Goal: Register for event/course

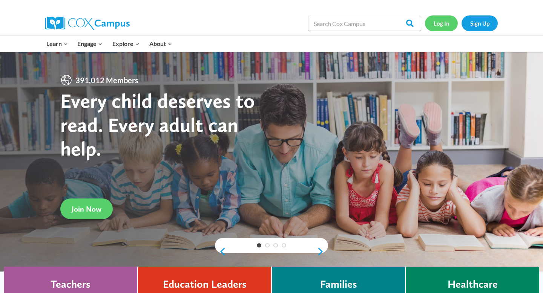
click at [442, 25] on link "Log In" at bounding box center [441, 22] width 33 height 15
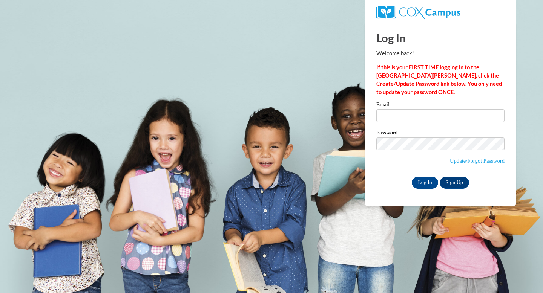
click at [418, 109] on label "Email" at bounding box center [440, 106] width 128 height 8
click at [418, 109] on input "Email" at bounding box center [440, 115] width 128 height 13
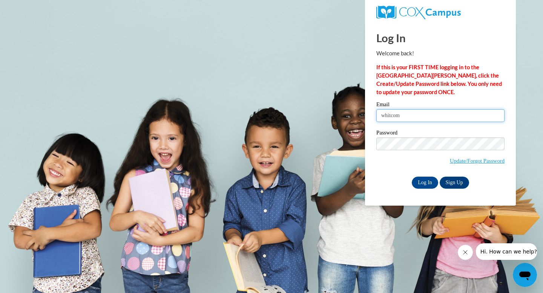
click at [400, 114] on input "whitcom" at bounding box center [440, 115] width 128 height 13
type input "whitcombh@ripon.k12.wi.us"
click at [428, 188] on div "Log In Welcome back! If this is your FIRST TIME logging in to the NEW Cox Campu…" at bounding box center [440, 114] width 162 height 183
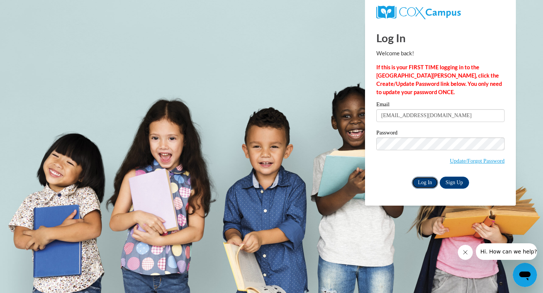
click at [423, 182] on input "Log In" at bounding box center [425, 183] width 26 height 12
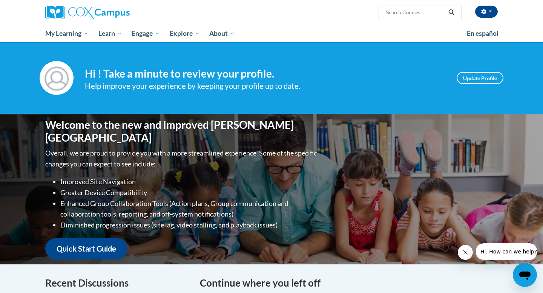
click at [416, 11] on input "Search..." at bounding box center [415, 12] width 60 height 9
type input "RTI"
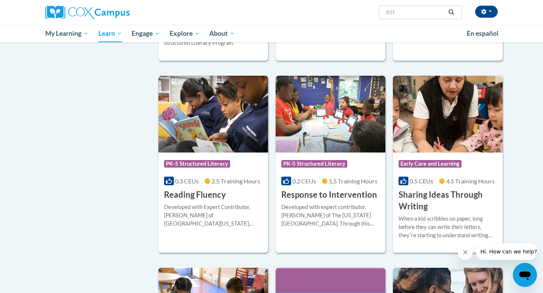
scroll to position [486, 0]
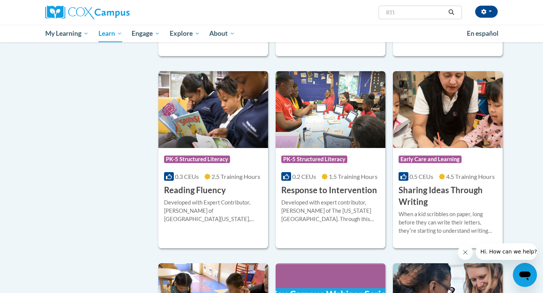
drag, startPoint x: 407, startPoint y: 13, endPoint x: 342, endPoint y: 13, distance: 64.9
click at [342, 13] on div "(America/Chicago UTC-05:00) My Profile Inbox My Transcripts Log Out Search Sear…" at bounding box center [348, 9] width 309 height 19
type input "data driven instruction"
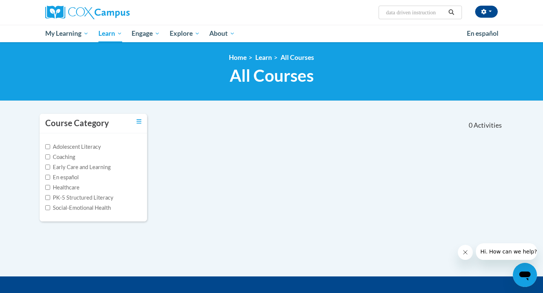
click at [416, 15] on input "data driven instruction" at bounding box center [415, 12] width 60 height 9
drag, startPoint x: 437, startPoint y: 14, endPoint x: 350, endPoint y: 14, distance: 87.1
click at [350, 14] on div "(America/Chicago UTC-05:00) My Profile Inbox My Transcripts Log Out Search Sear…" at bounding box center [348, 9] width 309 height 19
type input "="
type input "RTI"
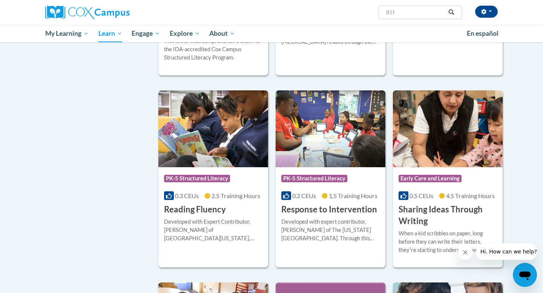
scroll to position [466, 0]
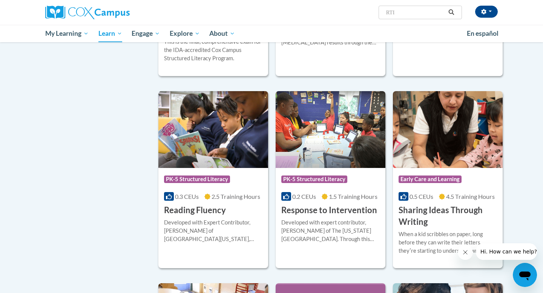
click at [412, 8] on input "RTI" at bounding box center [415, 12] width 60 height 9
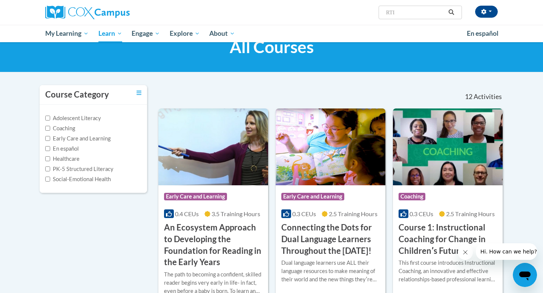
scroll to position [0, 0]
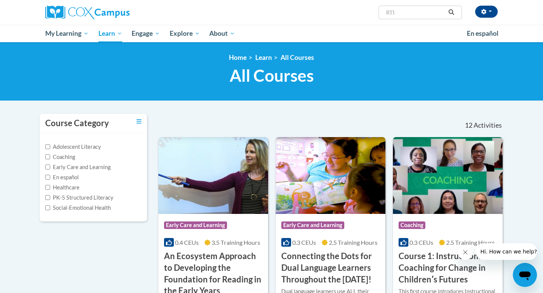
drag, startPoint x: 401, startPoint y: 15, endPoint x: 356, endPoint y: 15, distance: 44.9
click at [356, 15] on div "(America/Chicago UTC-05:00) My Profile Inbox My Transcripts Log Out Search Sear…" at bounding box center [348, 9] width 309 height 19
type input "assessment"
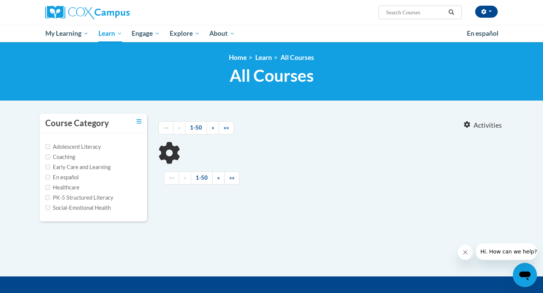
type input "assessment"
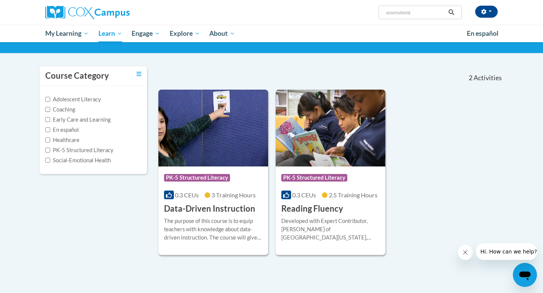
scroll to position [48, 0]
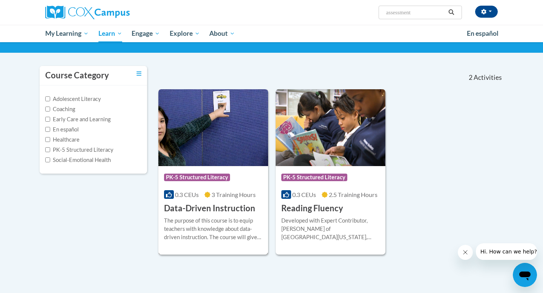
click at [233, 189] on div "Course Category: PK-5 Structured Literacy 0.3 CEUs 3 Training Hours COURSE Data…" at bounding box center [213, 190] width 110 height 48
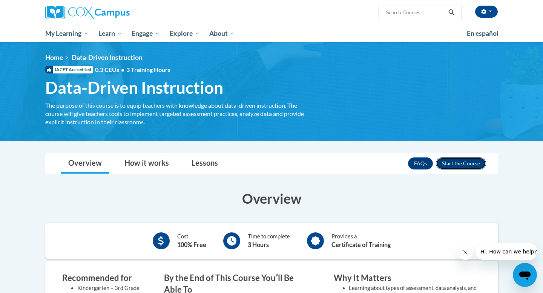
click at [449, 161] on button "Enroll" at bounding box center [461, 164] width 50 height 12
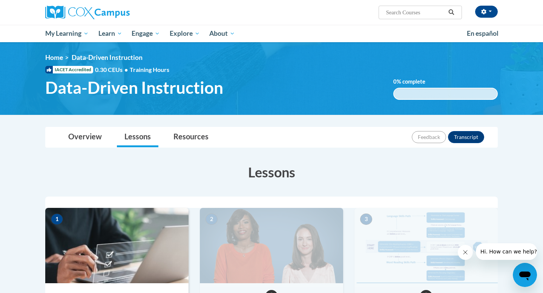
click at [401, 9] on input "Search..." at bounding box center [415, 12] width 60 height 9
